Goal: Check status: Check status

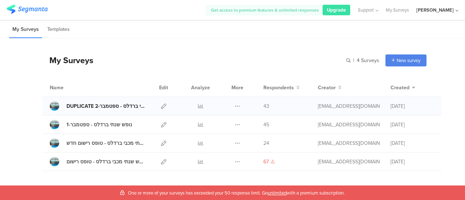
click at [84, 107] on div "DUPLICATE נופש שנתי ברדלס - ספטמבר-2" at bounding box center [105, 106] width 78 height 8
click at [198, 104] on icon at bounding box center [200, 106] width 5 height 5
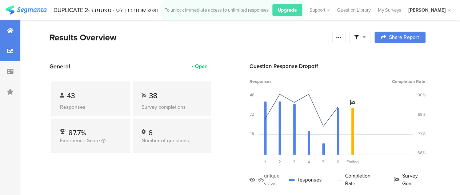
click at [8, 50] on icon at bounding box center [10, 51] width 6 height 6
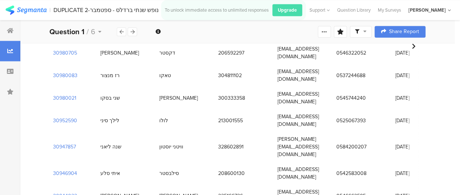
scroll to position [595, 0]
